Goal: Information Seeking & Learning: Understand process/instructions

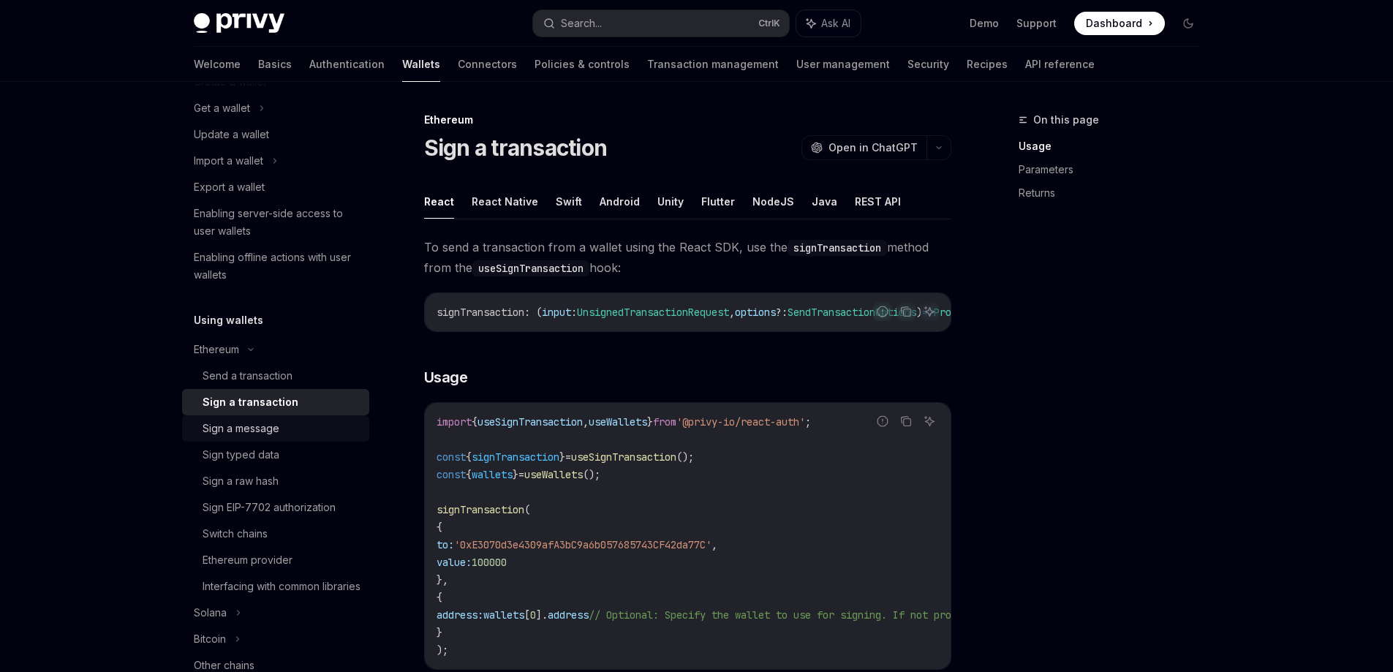
scroll to position [146, 0]
click at [250, 351] on div "Ethereum" at bounding box center [275, 348] width 187 height 26
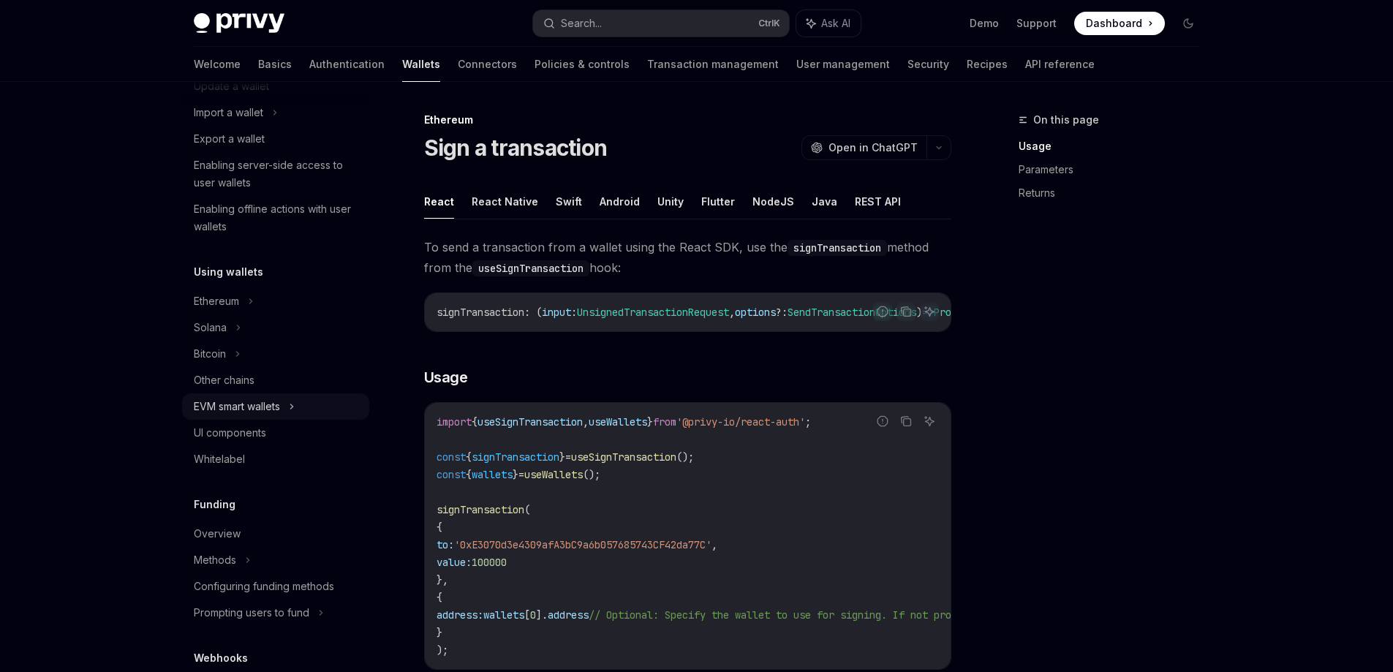
scroll to position [219, 0]
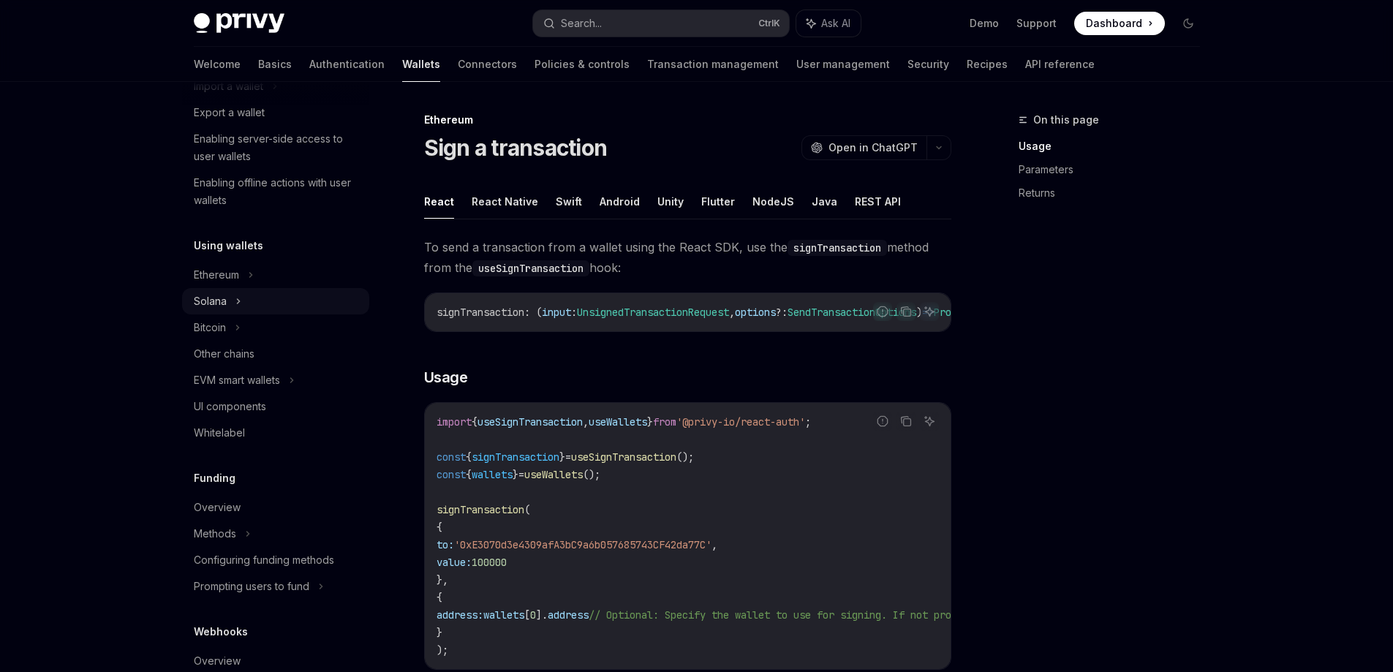
click at [240, 309] on icon at bounding box center [238, 301] width 6 height 18
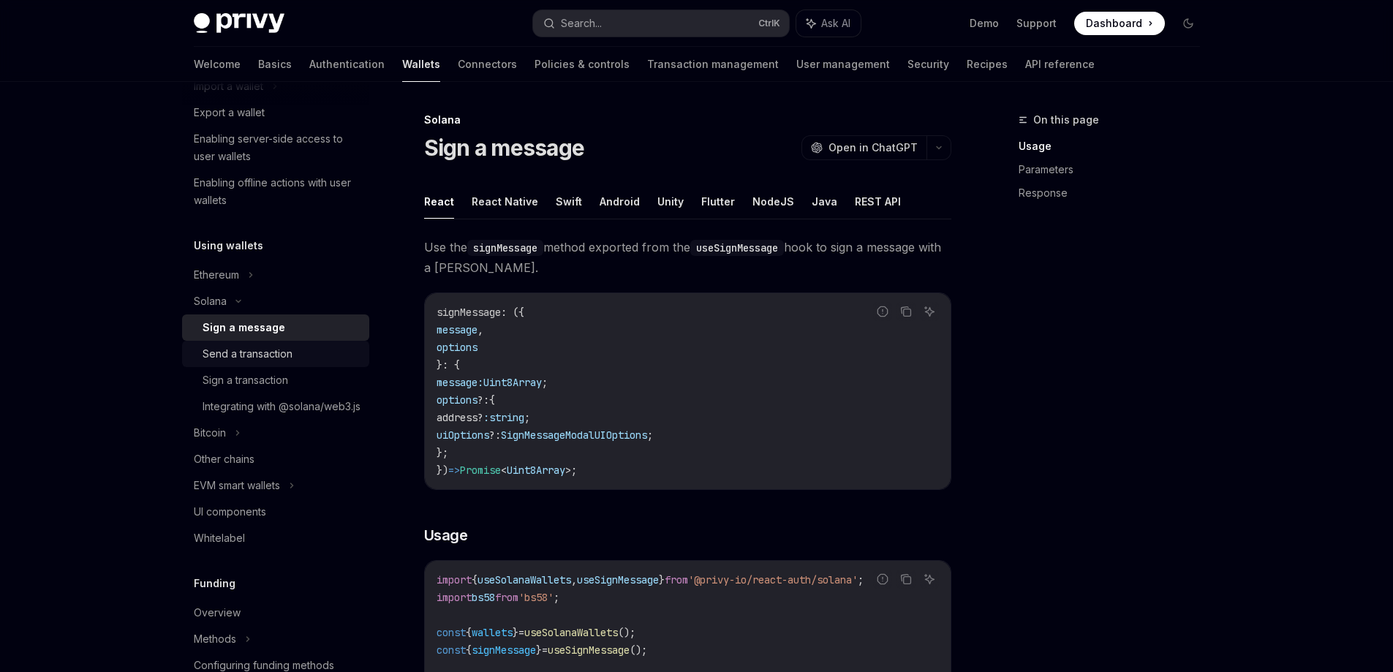
click at [254, 353] on div "Send a transaction" at bounding box center [248, 354] width 90 height 18
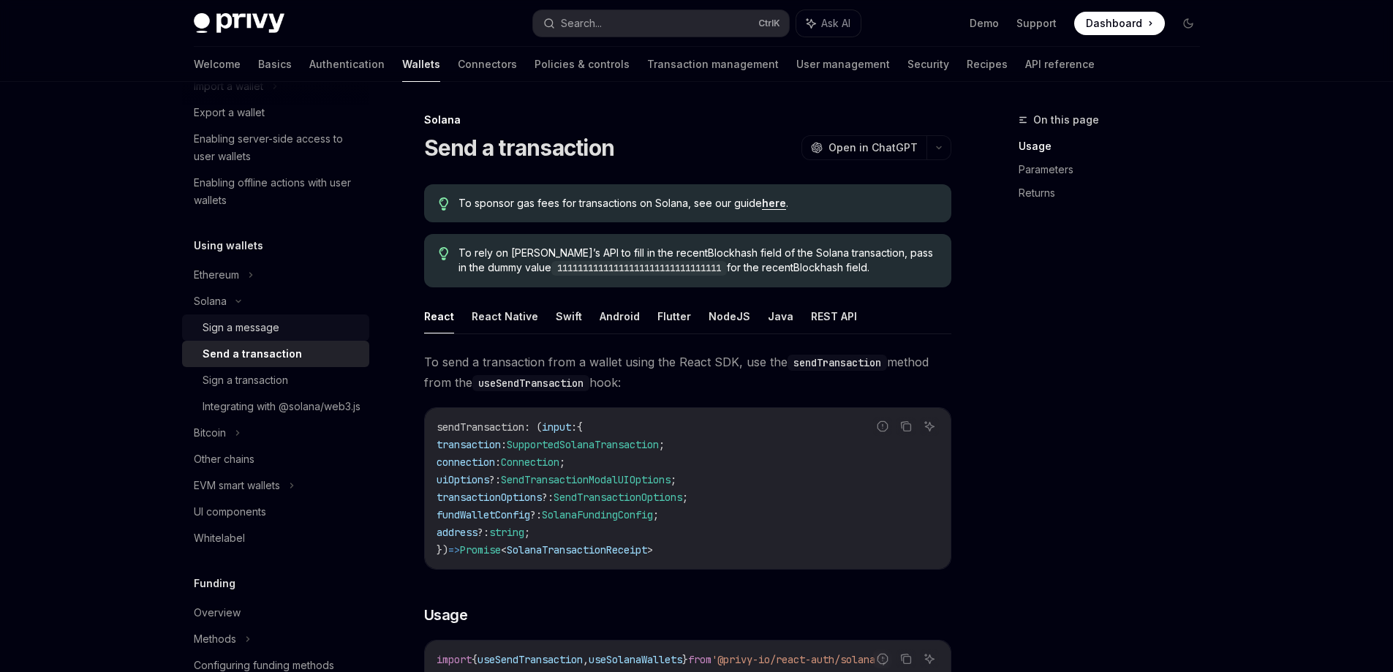
click at [279, 333] on div "Sign a message" at bounding box center [241, 328] width 77 height 18
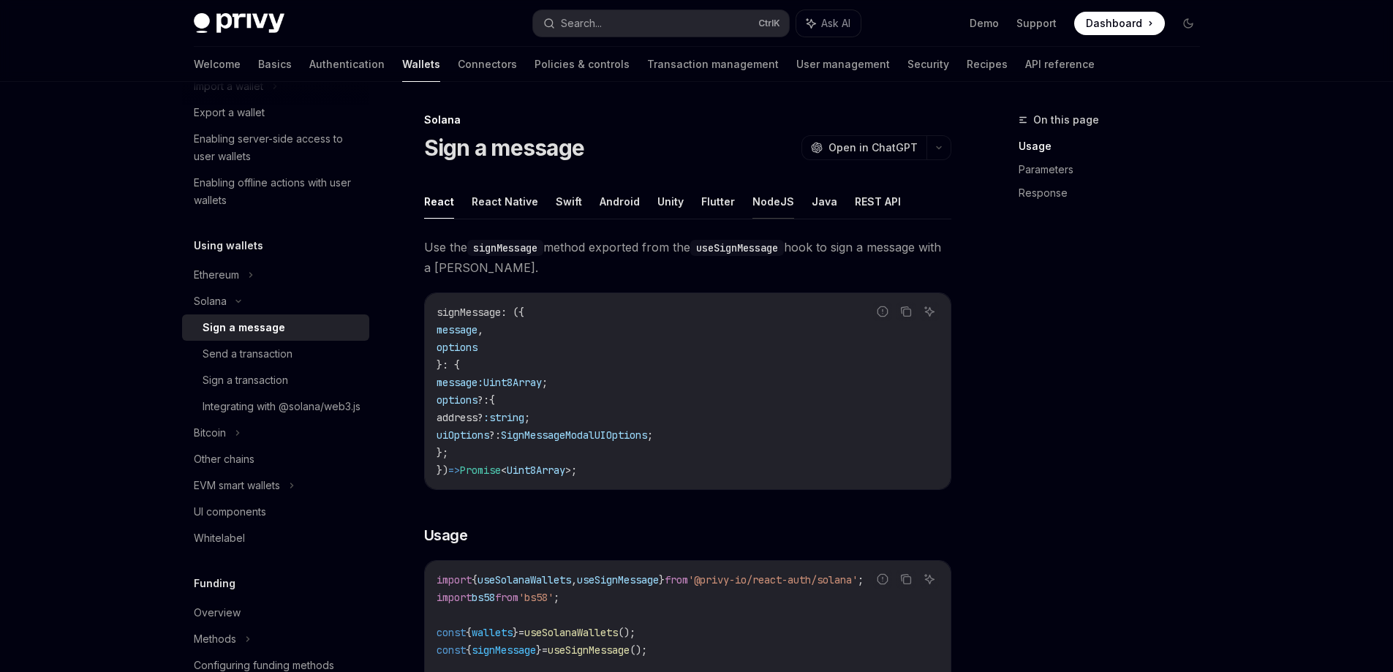
click at [760, 200] on button "NodeJS" at bounding box center [773, 201] width 42 height 34
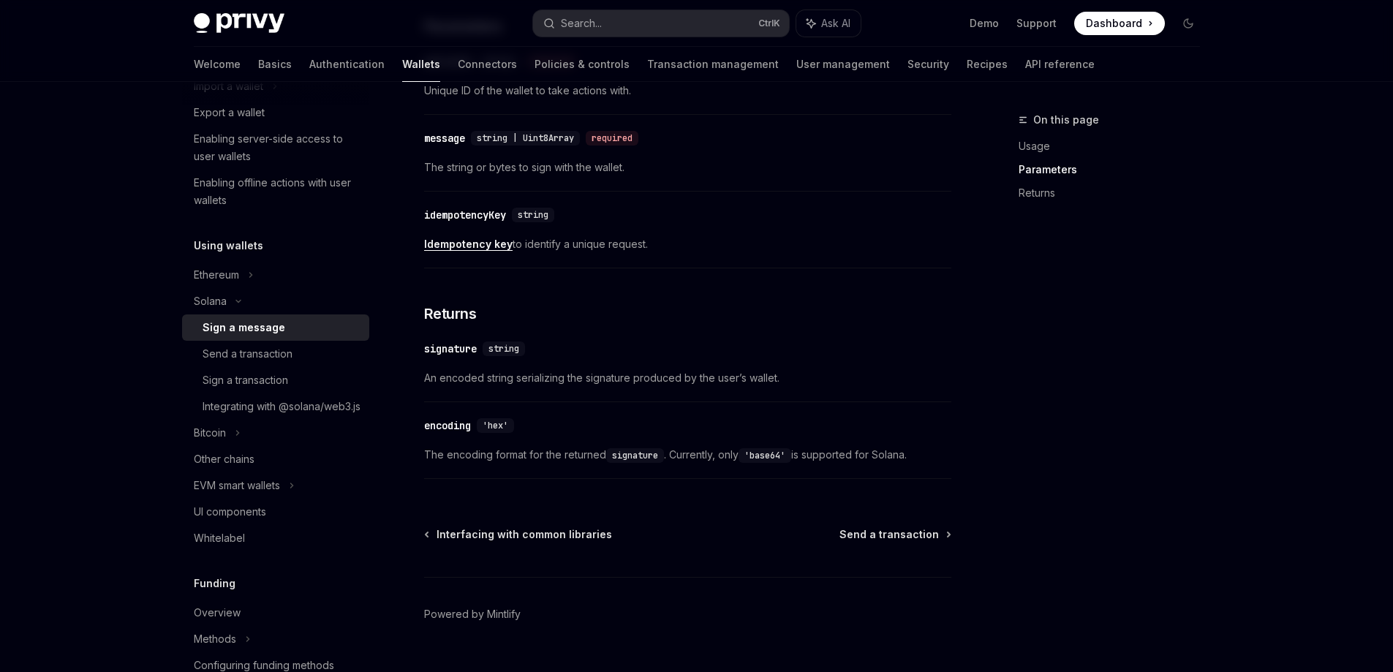
scroll to position [548, 0]
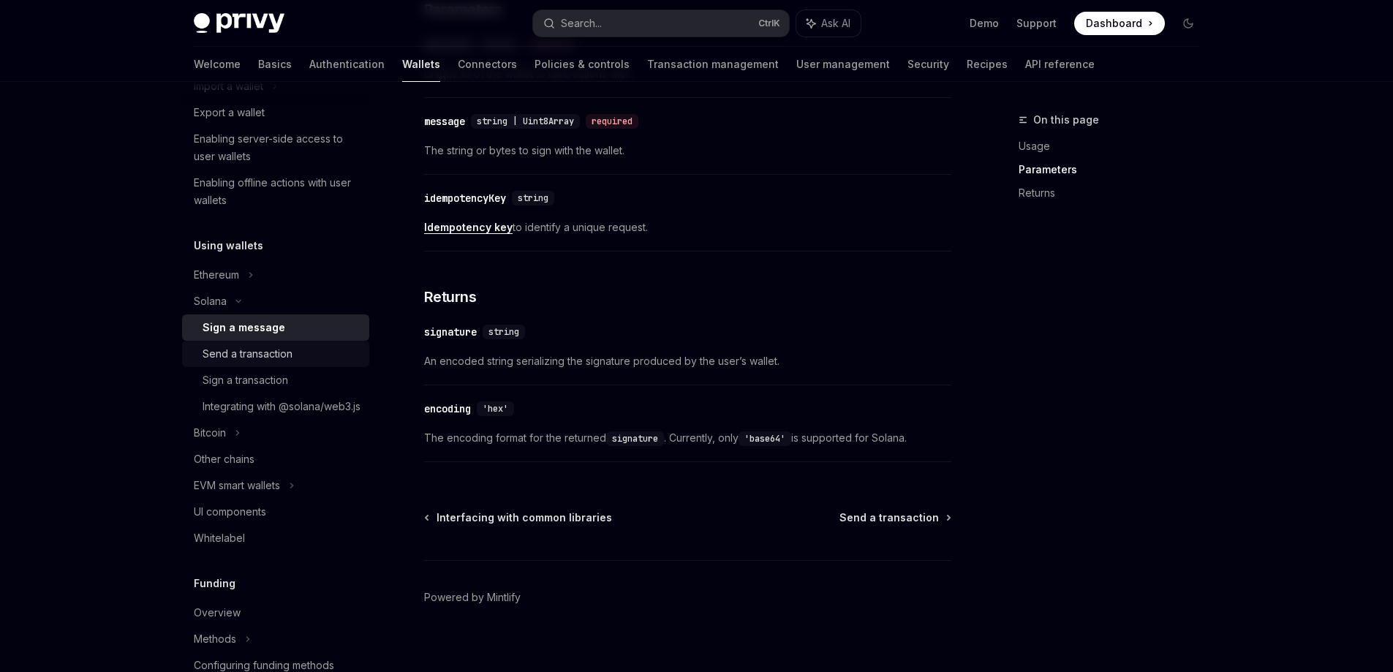
click at [265, 352] on div "Send a transaction" at bounding box center [248, 354] width 90 height 18
type textarea "*"
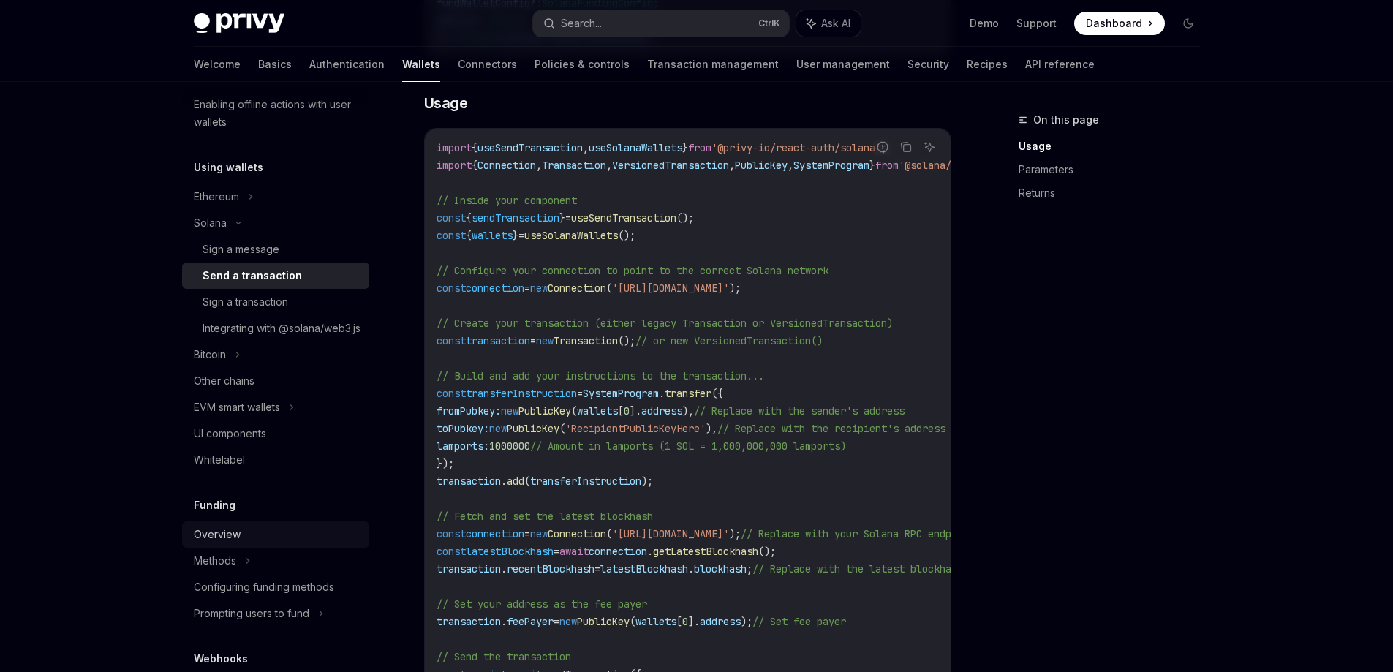
scroll to position [292, 0]
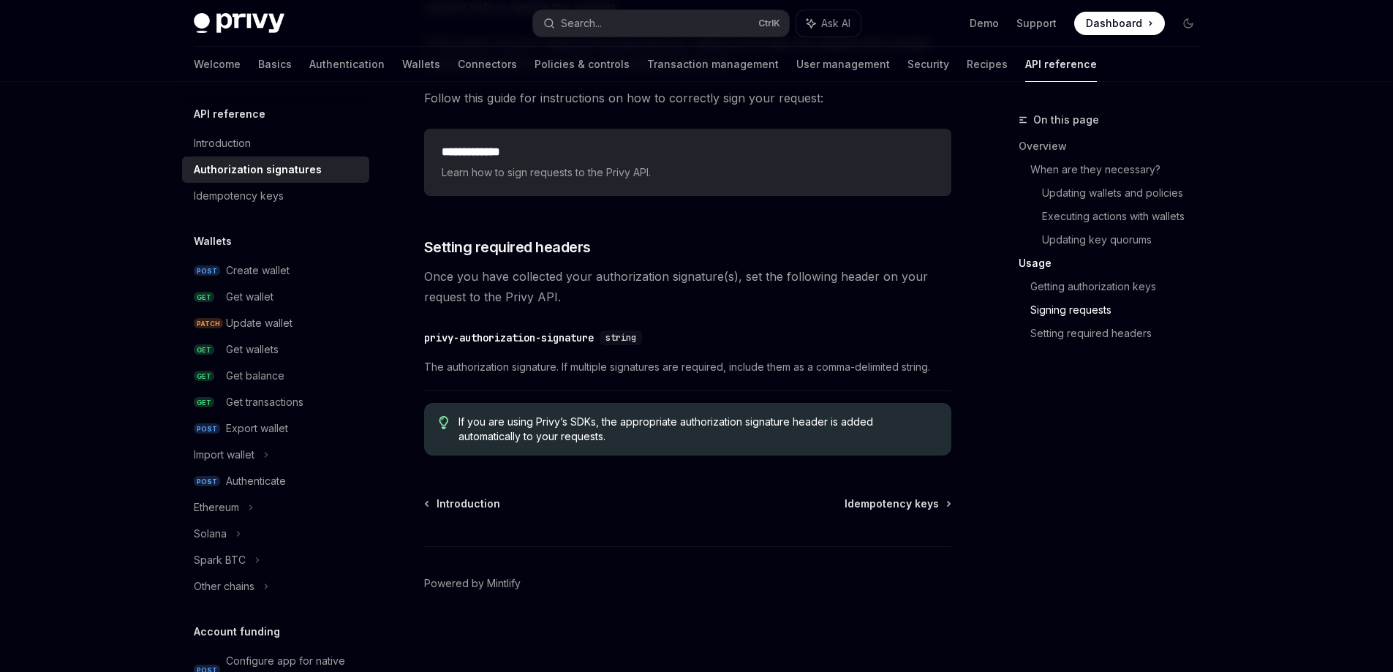
scroll to position [2386, 0]
click at [1190, 20] on icon "Toggle dark mode" at bounding box center [1188, 24] width 12 height 12
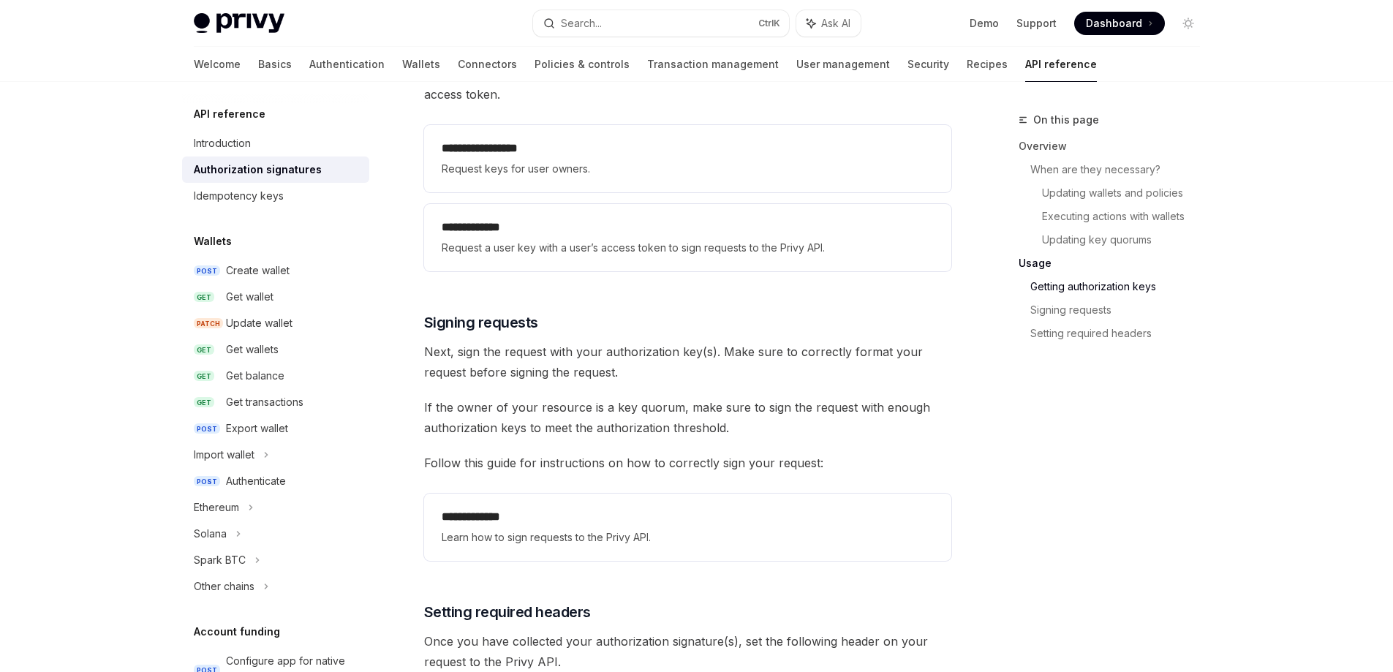
scroll to position [1950, 0]
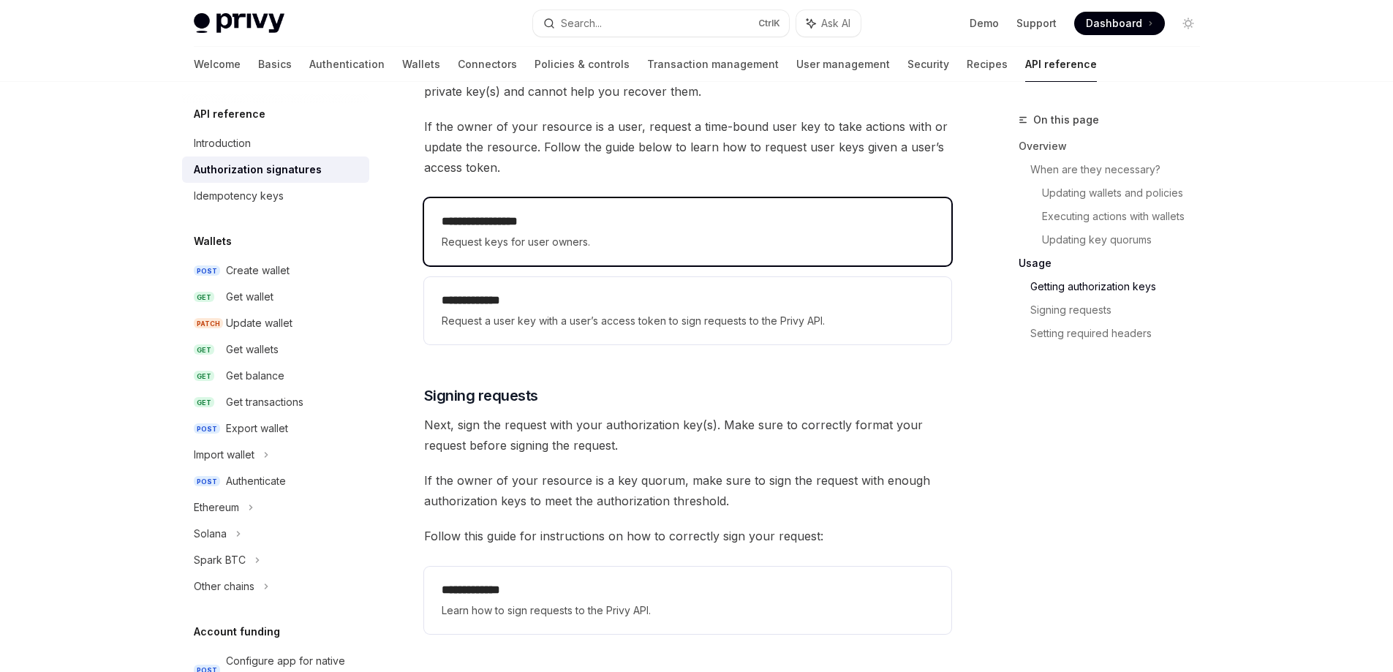
click at [534, 238] on span "Request keys for user owners." at bounding box center [688, 242] width 492 height 18
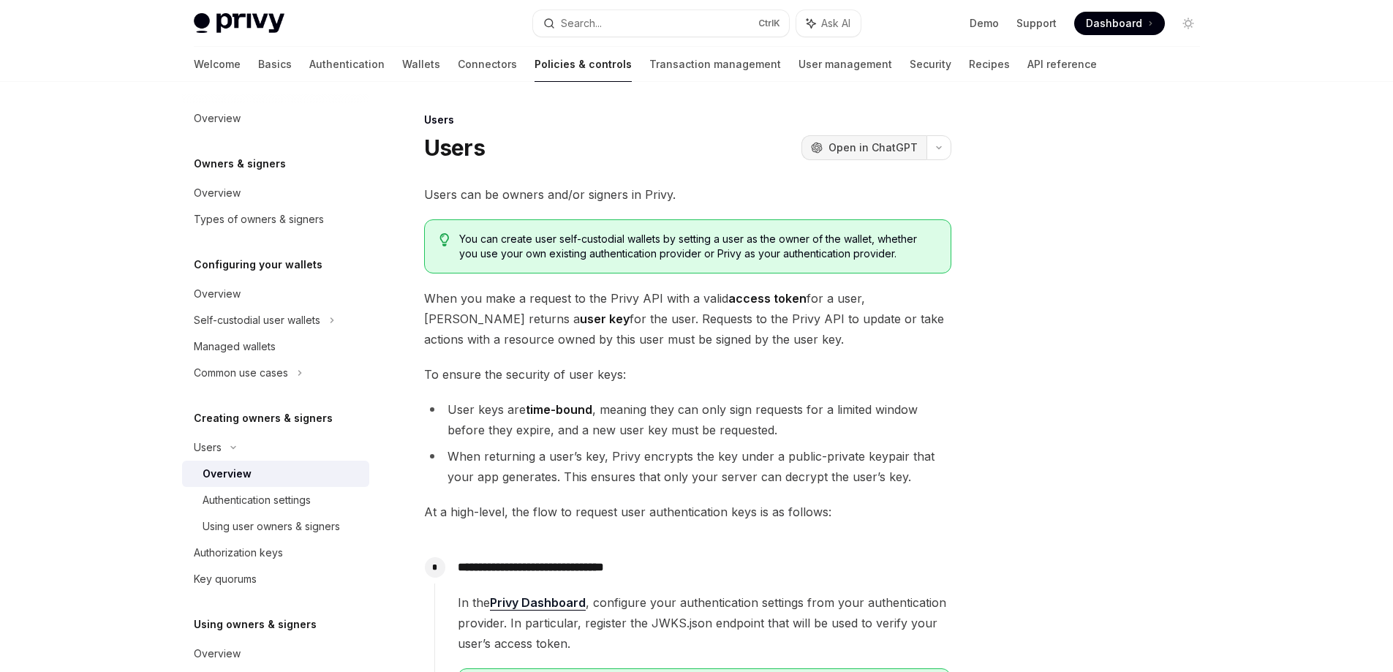
click at [899, 150] on span "Open in ChatGPT" at bounding box center [872, 147] width 89 height 15
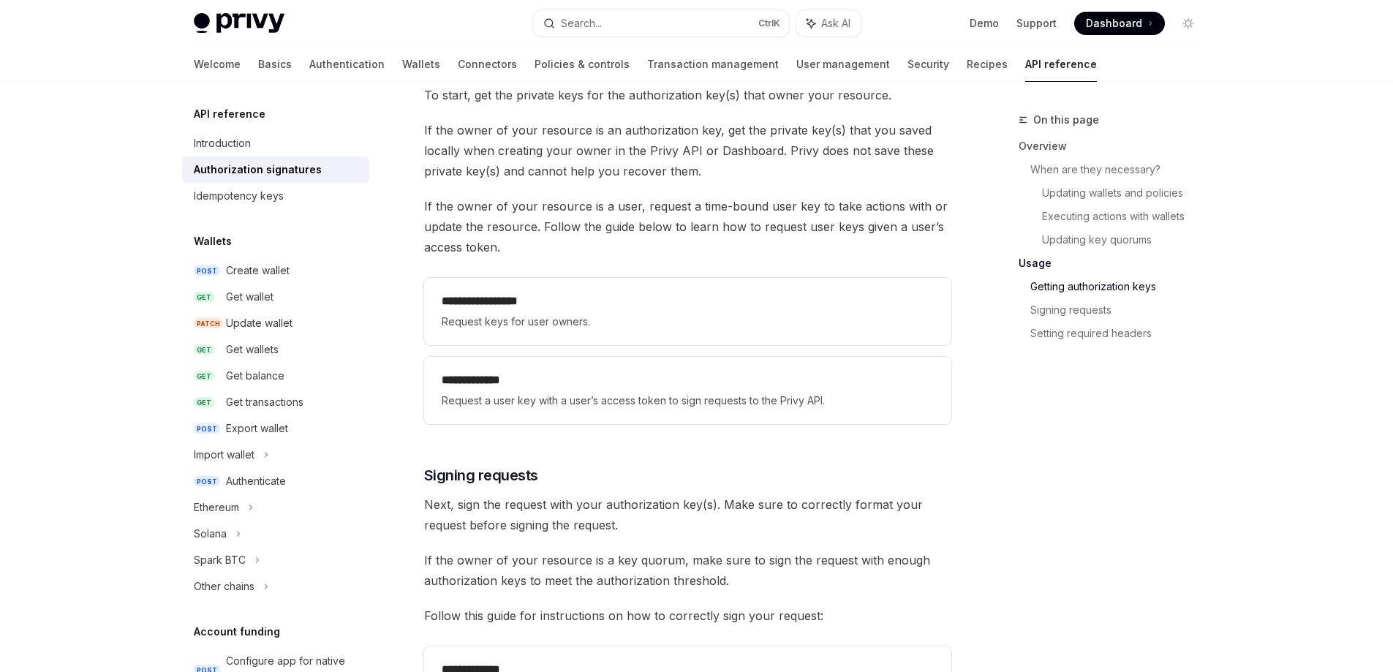
scroll to position [1950, 0]
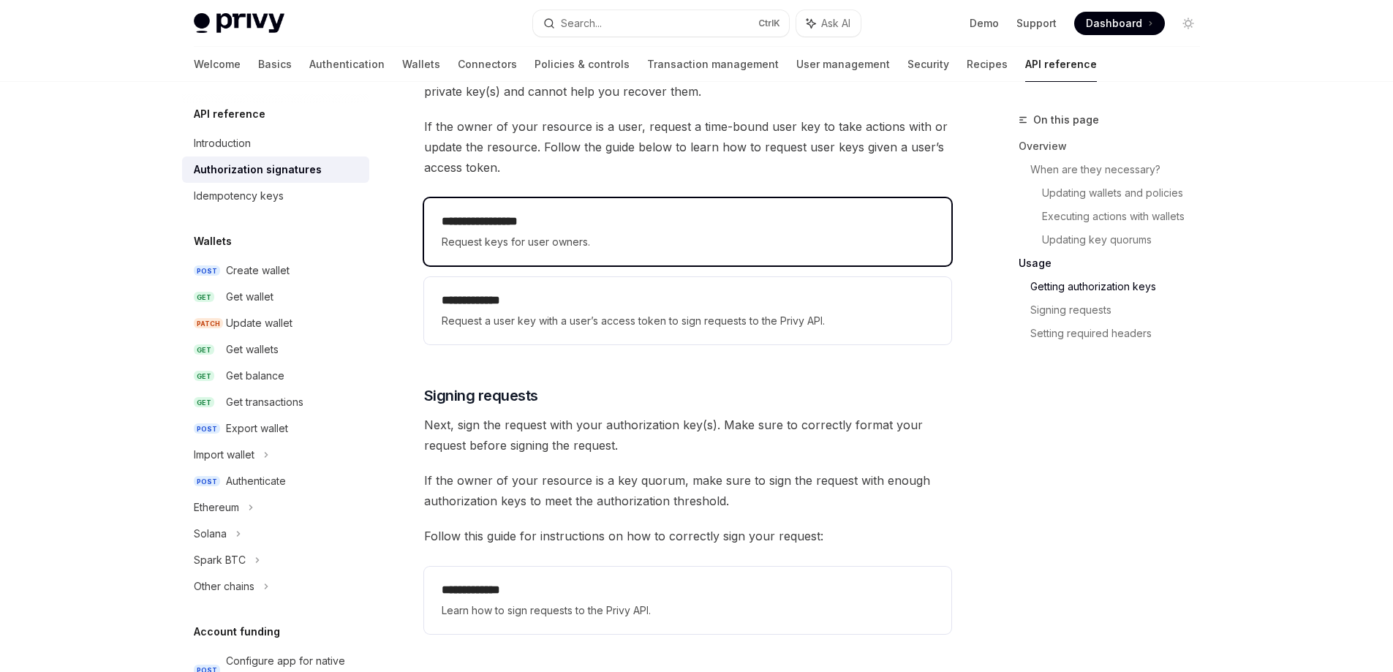
click at [572, 239] on span "Request keys for user owners." at bounding box center [688, 242] width 492 height 18
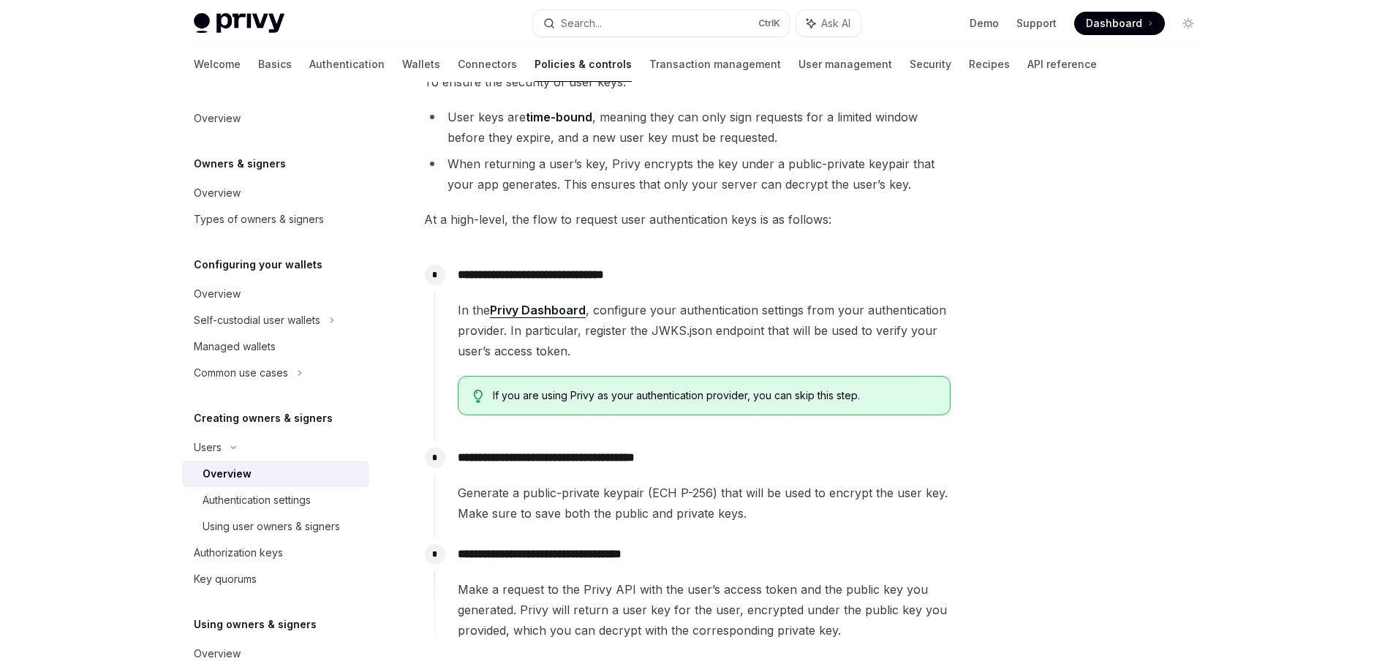
scroll to position [493, 0]
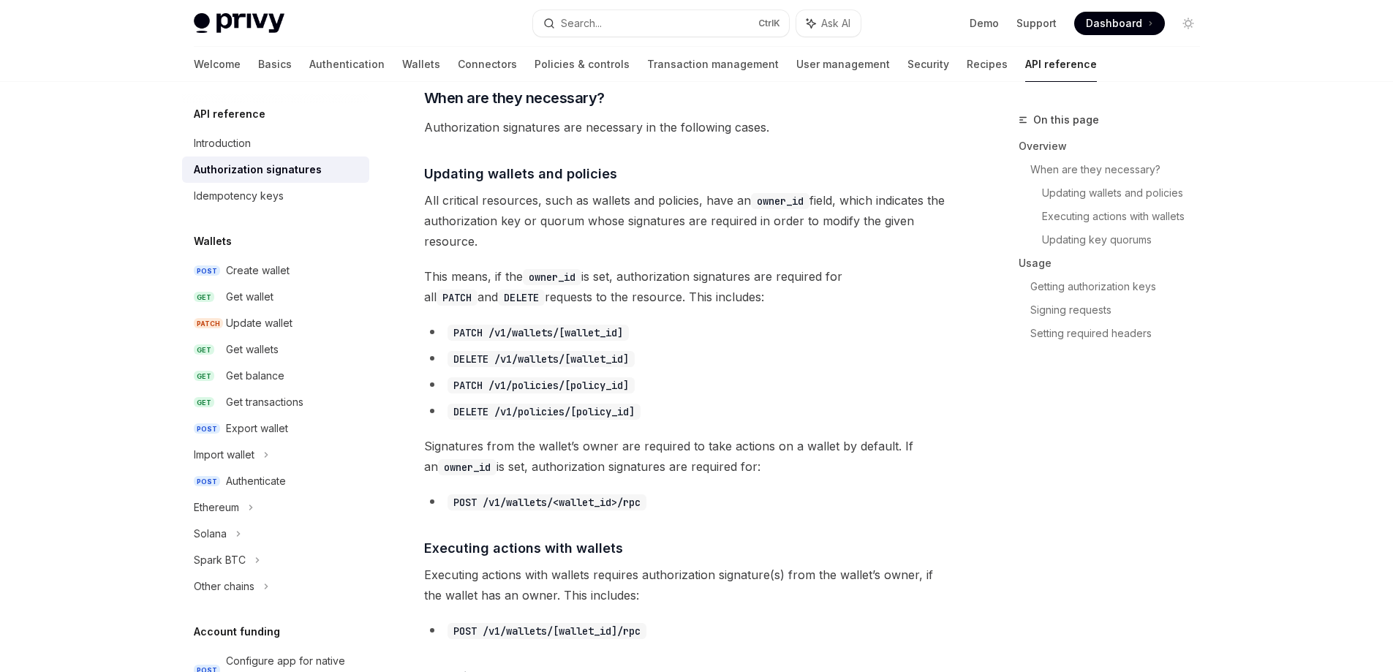
type textarea "*"
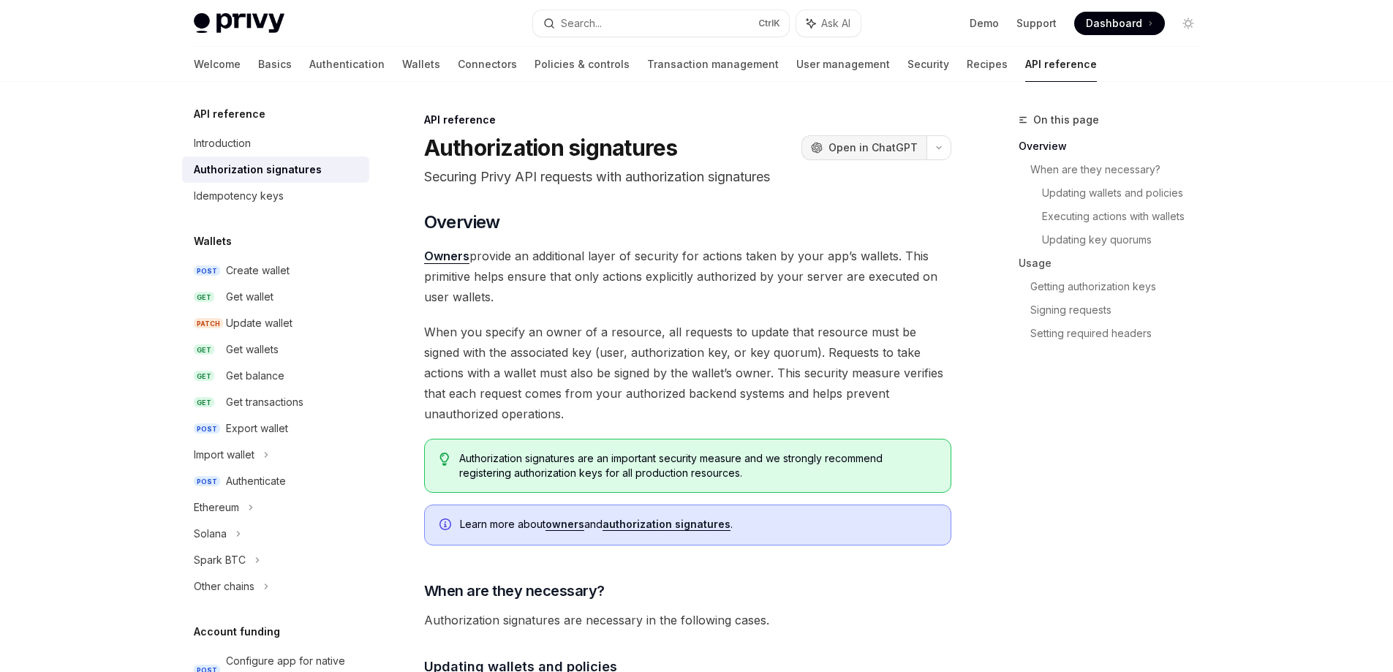
click at [872, 148] on span "Open in ChatGPT" at bounding box center [872, 147] width 89 height 15
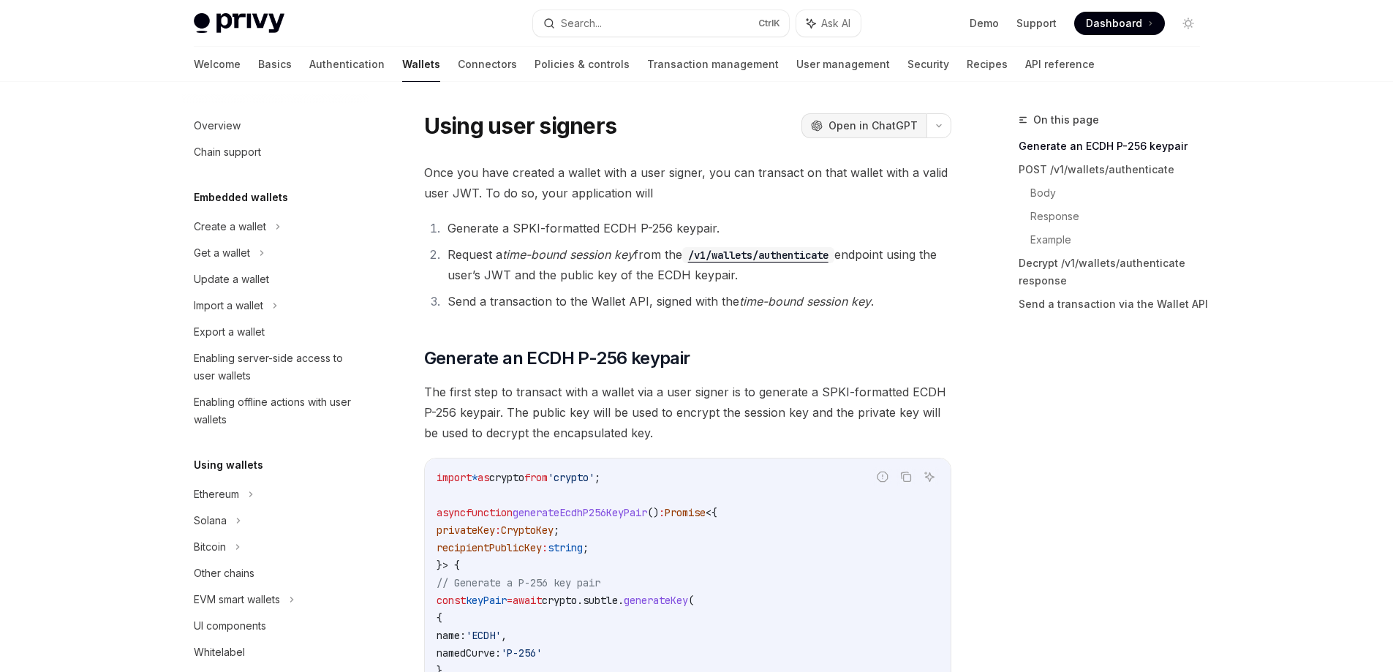
click at [888, 124] on span "Open in ChatGPT" at bounding box center [872, 125] width 89 height 15
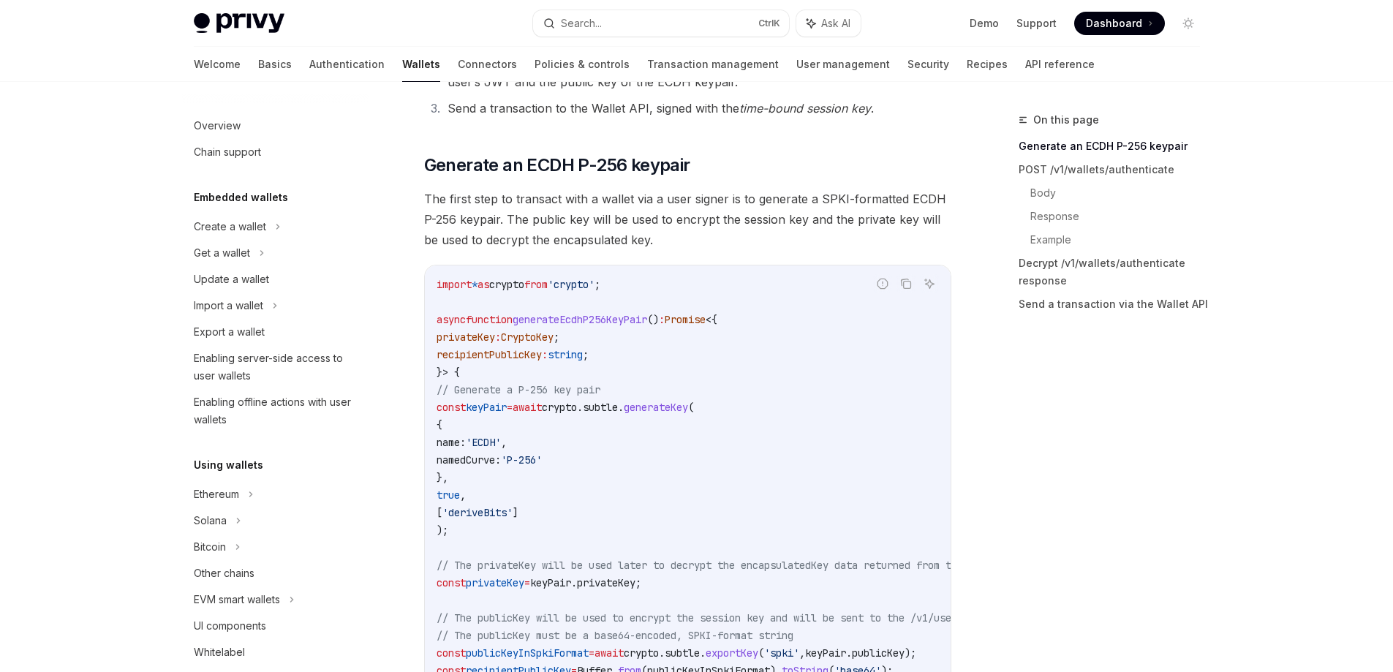
scroll to position [219, 0]
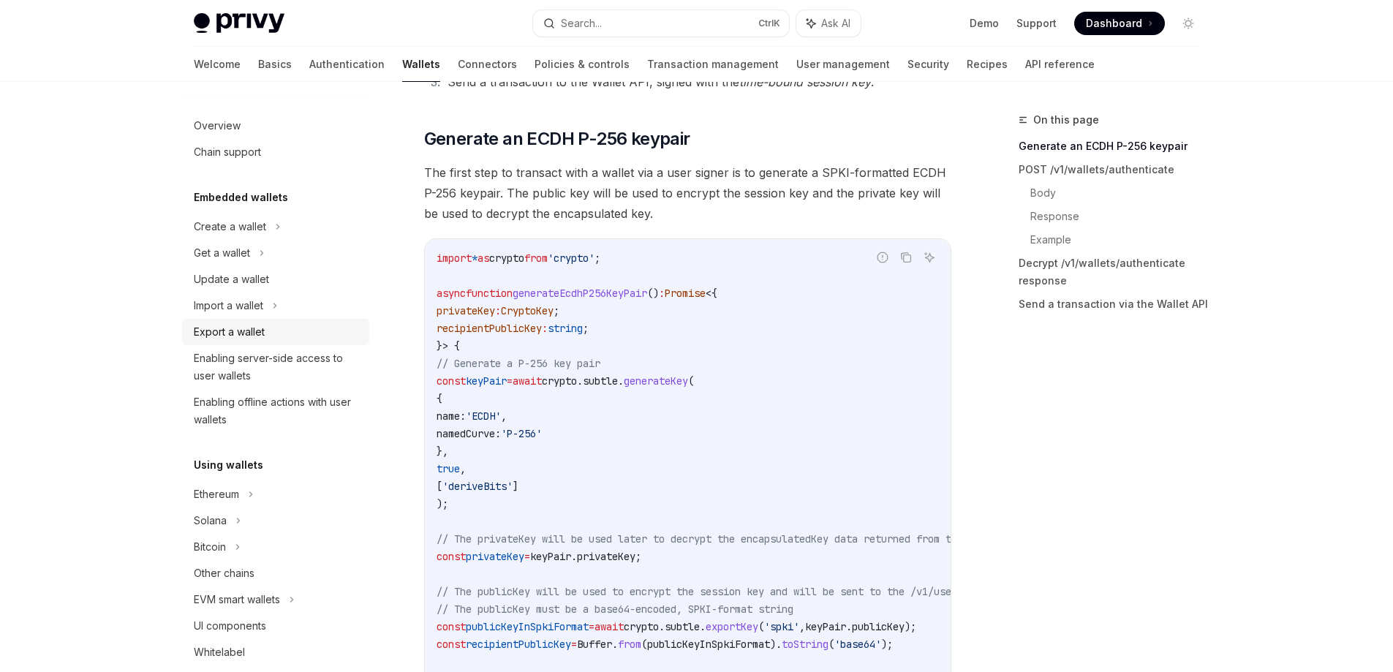
click at [243, 329] on div "Export a wallet" at bounding box center [229, 332] width 71 height 18
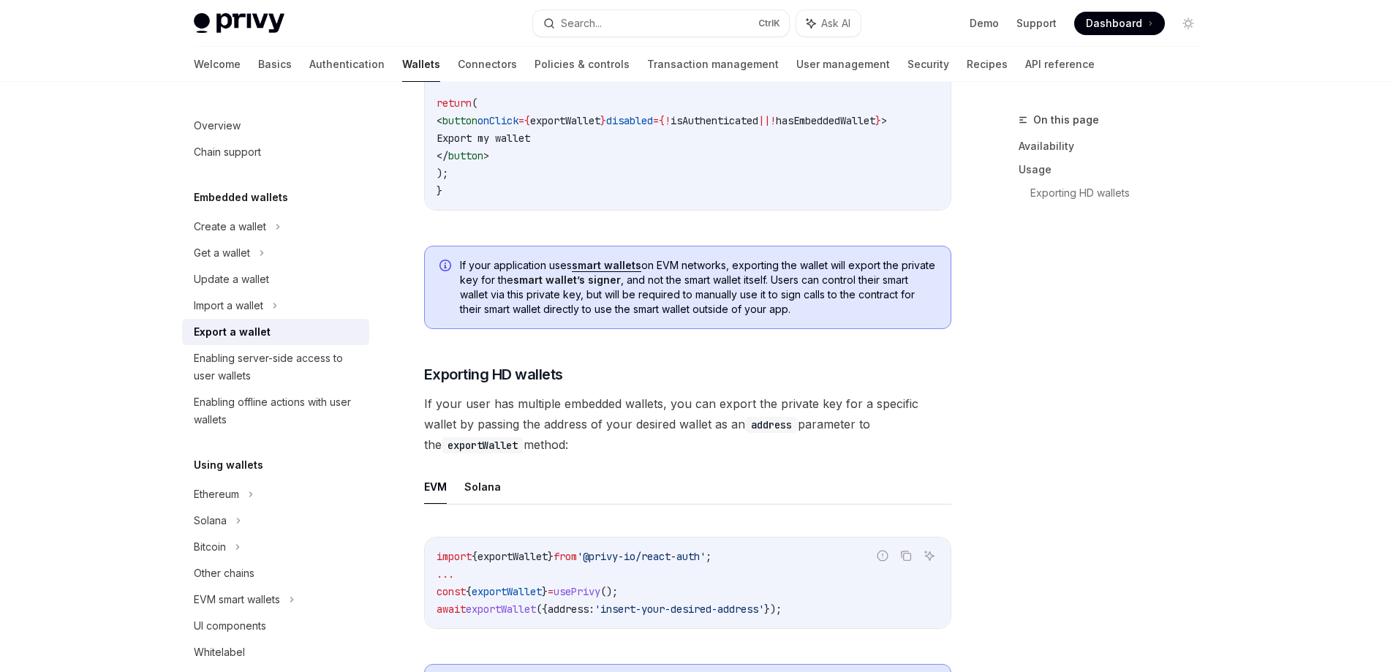
scroll to position [1170, 0]
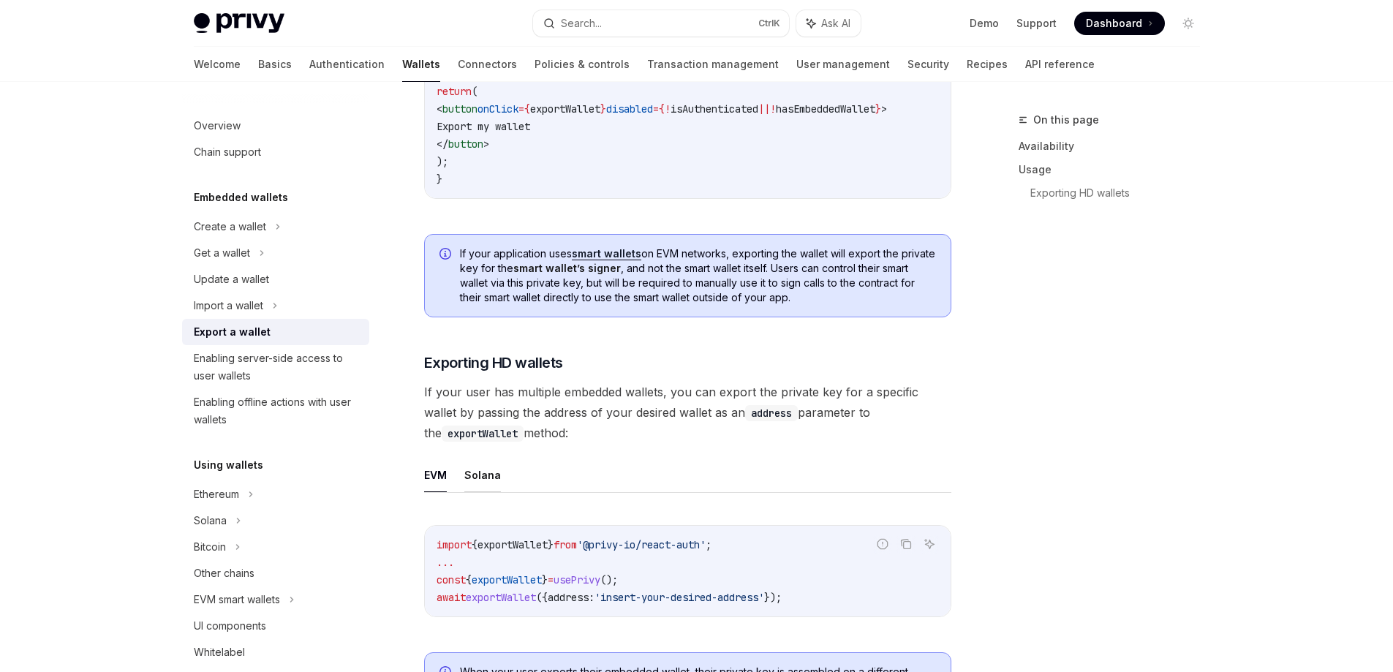
click at [475, 475] on button "Solana" at bounding box center [482, 475] width 37 height 34
type textarea "*"
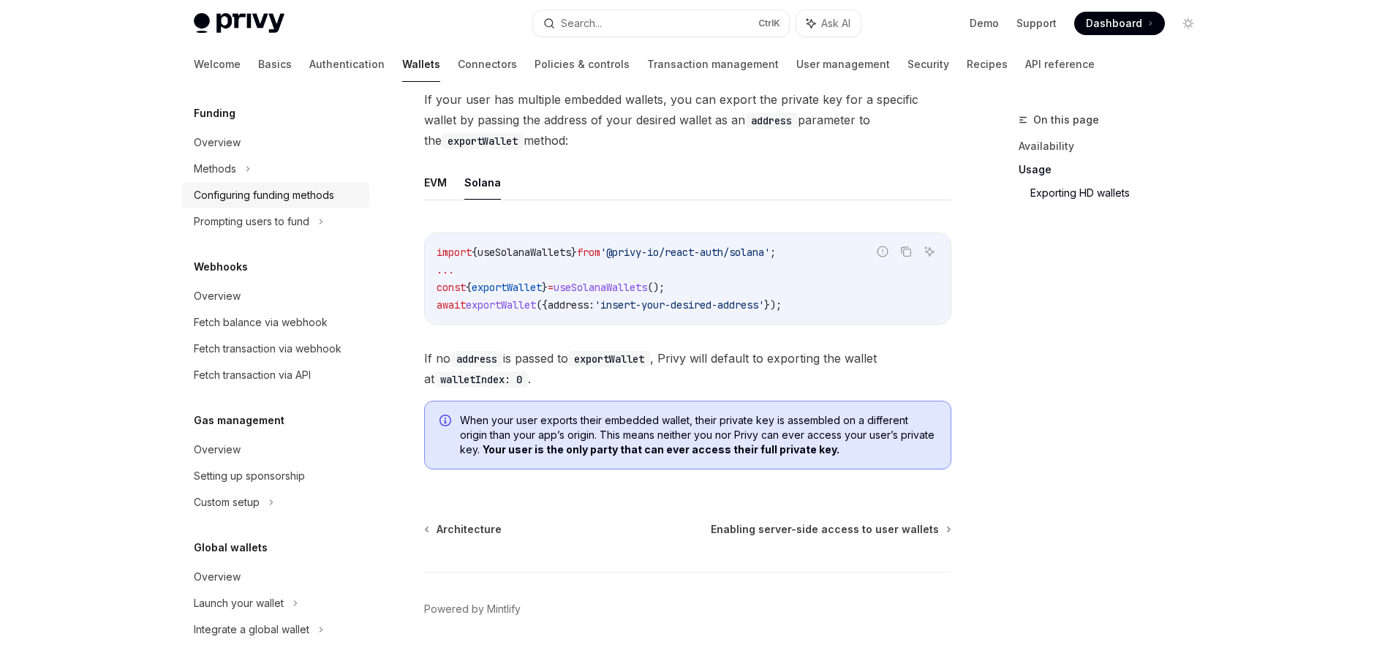
scroll to position [1495, 0]
